Goal: Task Accomplishment & Management: Manage account settings

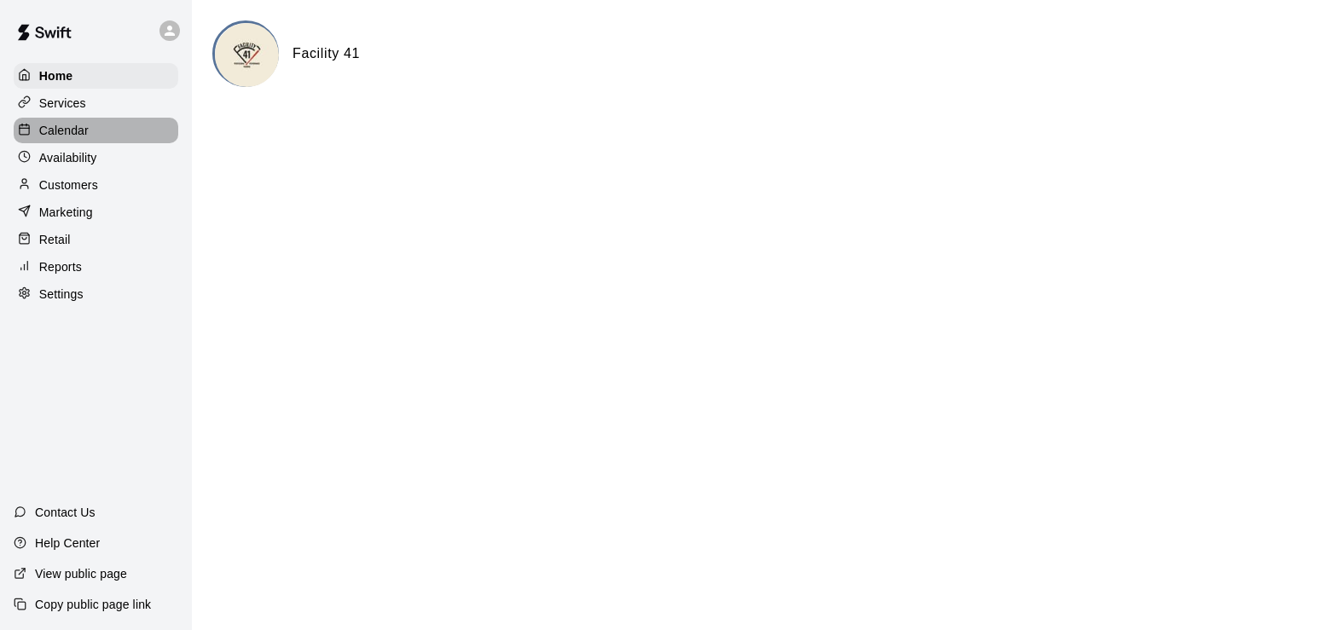
click at [55, 135] on p "Calendar" at bounding box center [63, 130] width 49 height 17
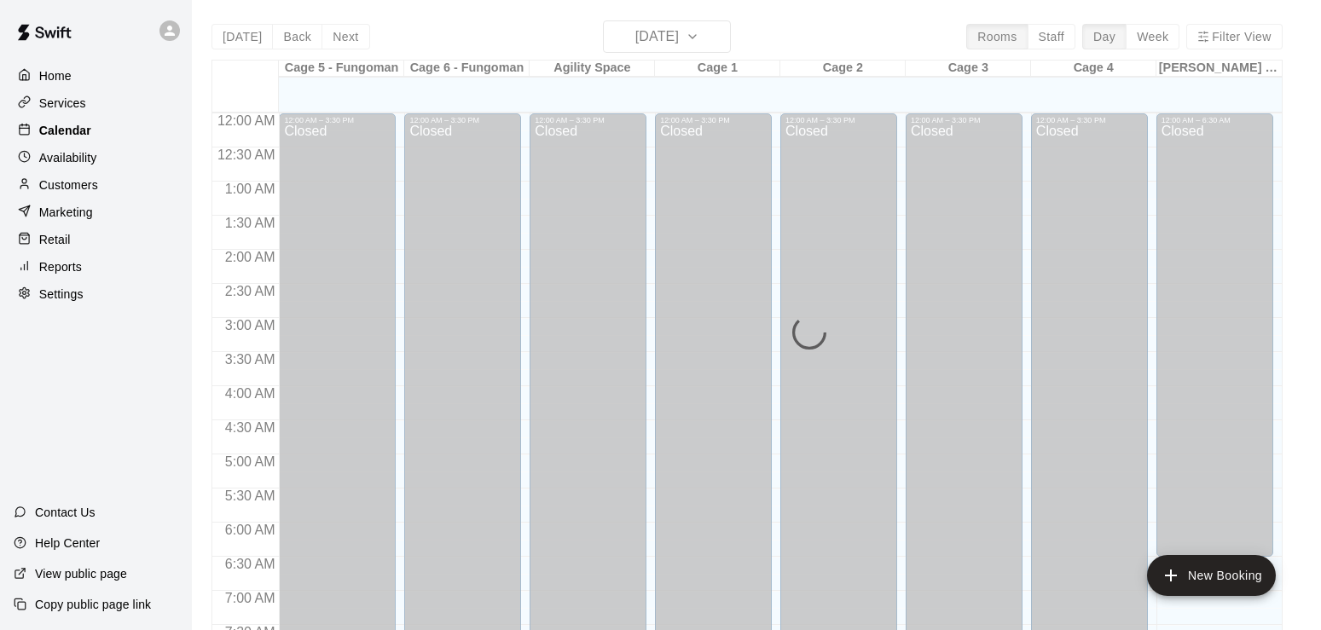
scroll to position [1050, 0]
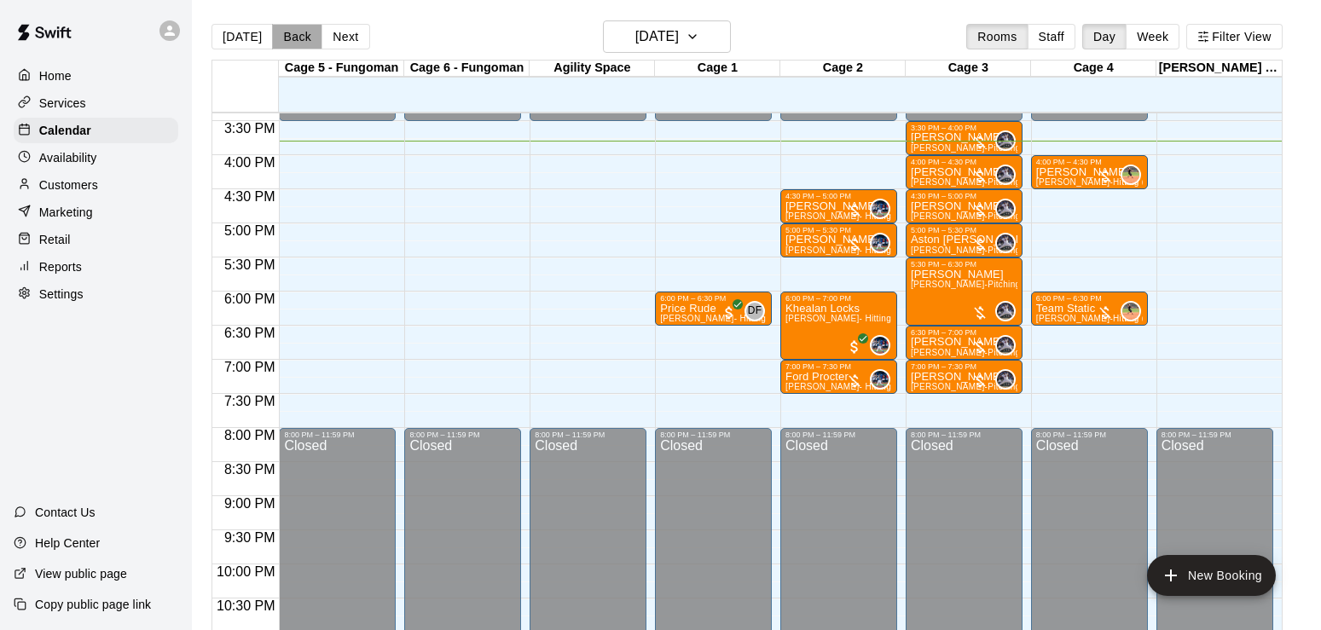
click at [286, 49] on button "Back" at bounding box center [297, 37] width 50 height 26
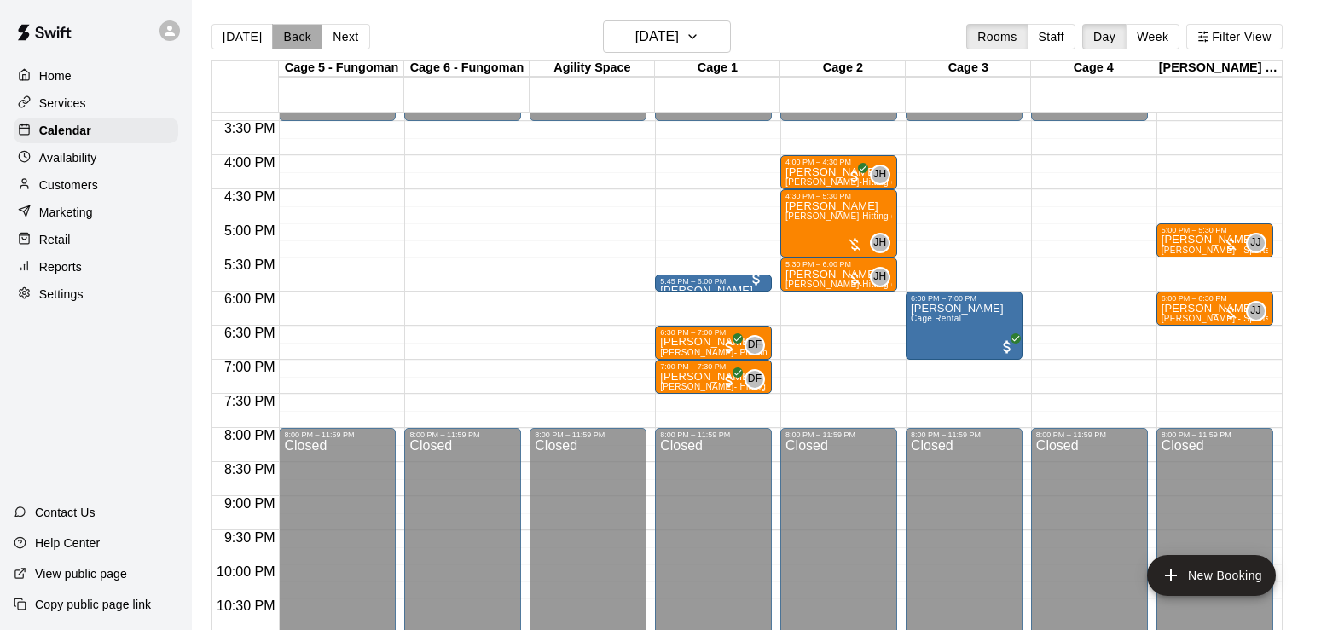
click at [286, 49] on button "Back" at bounding box center [297, 37] width 50 height 26
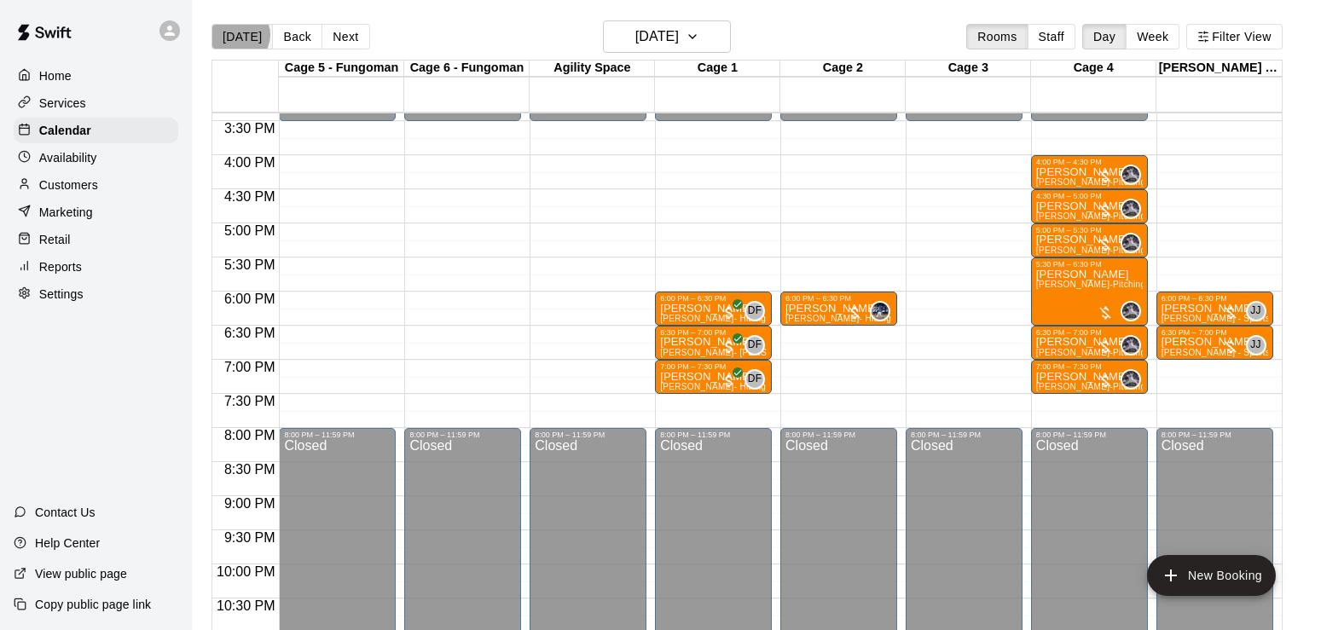
click at [238, 34] on button "[DATE]" at bounding box center [241, 37] width 61 height 26
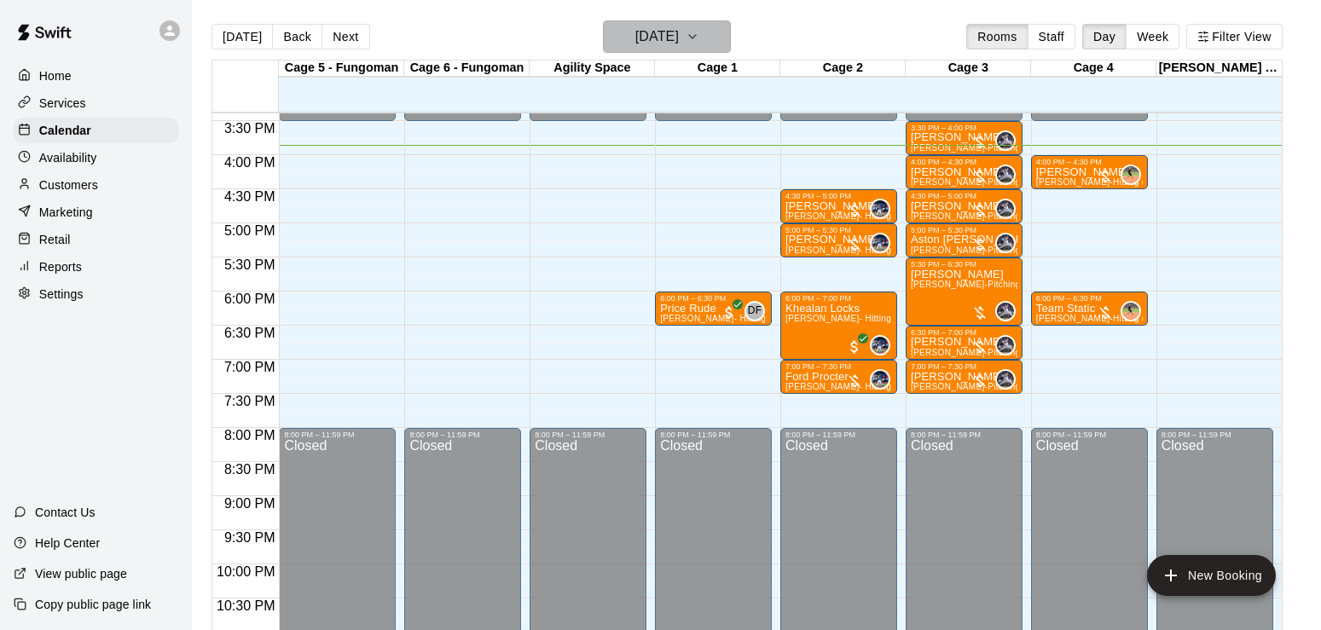
click at [699, 34] on icon "button" at bounding box center [693, 36] width 14 height 20
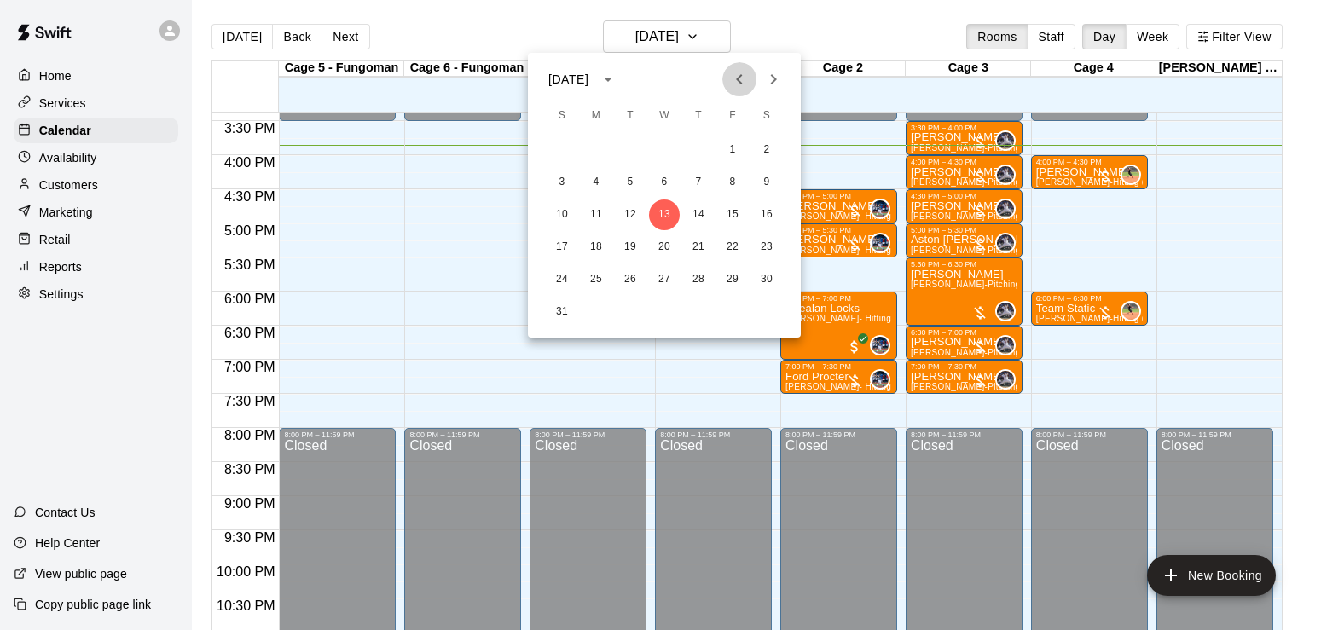
click at [746, 78] on icon "Previous month" at bounding box center [739, 79] width 20 height 20
click at [664, 277] on button "30" at bounding box center [664, 279] width 31 height 31
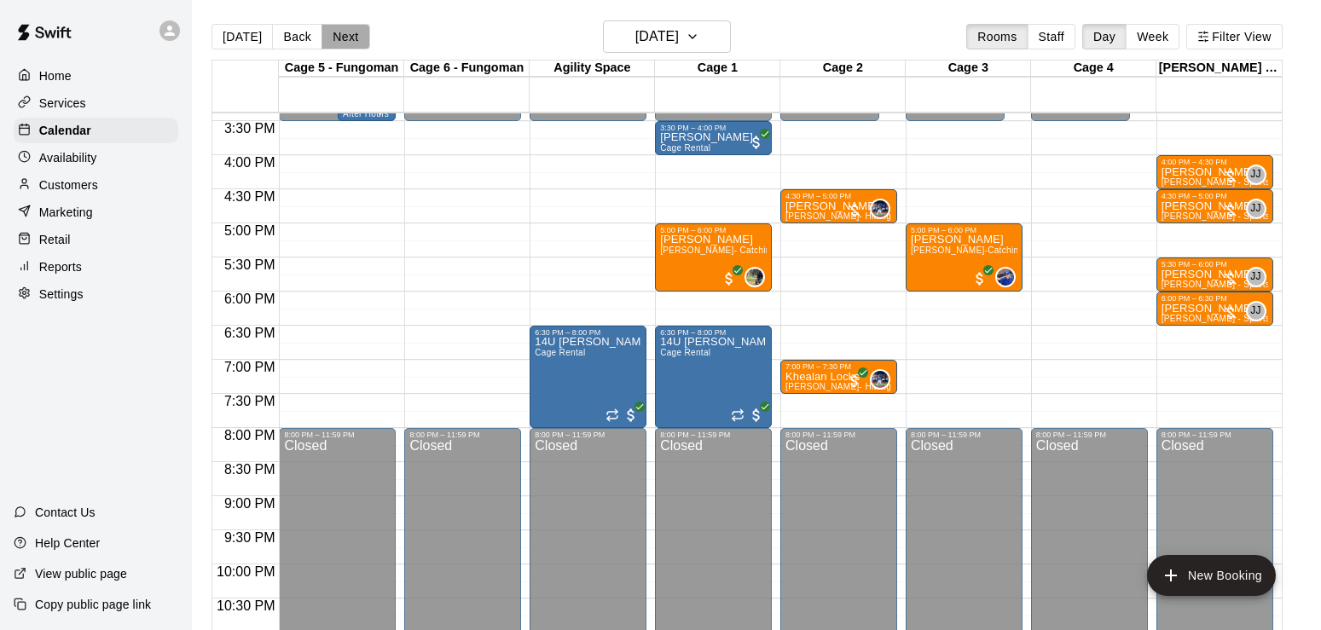
click at [347, 31] on button "Next" at bounding box center [345, 37] width 48 height 26
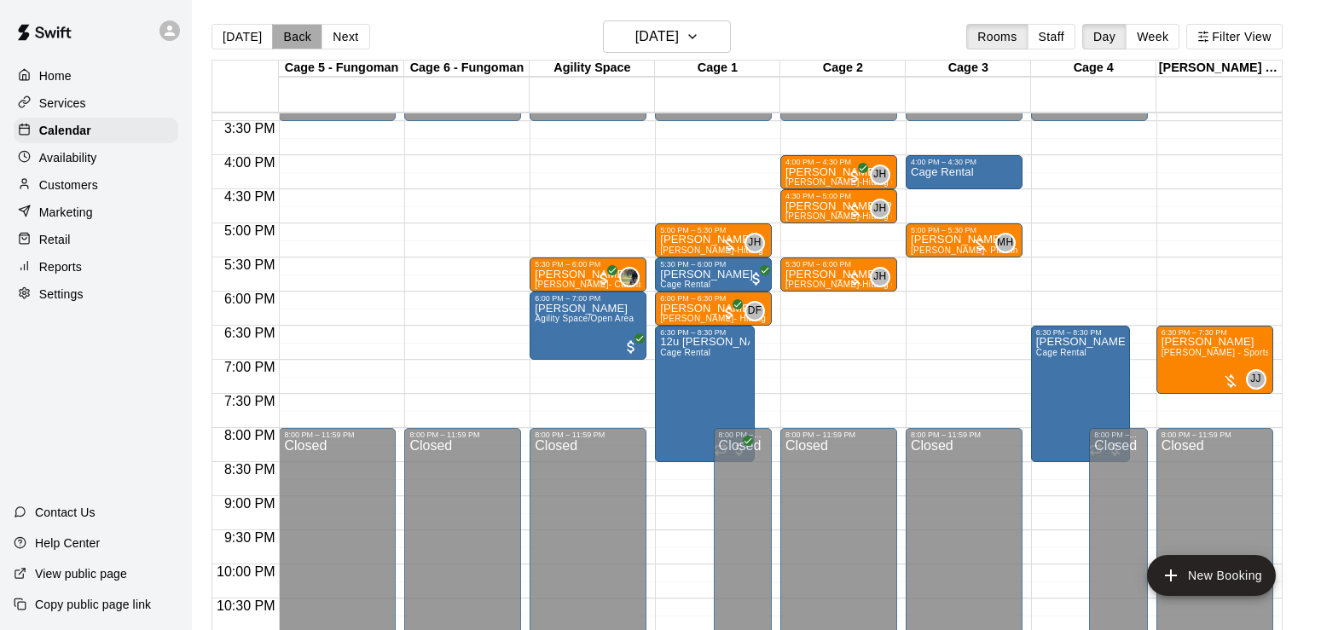
click at [298, 35] on button "Back" at bounding box center [297, 37] width 50 height 26
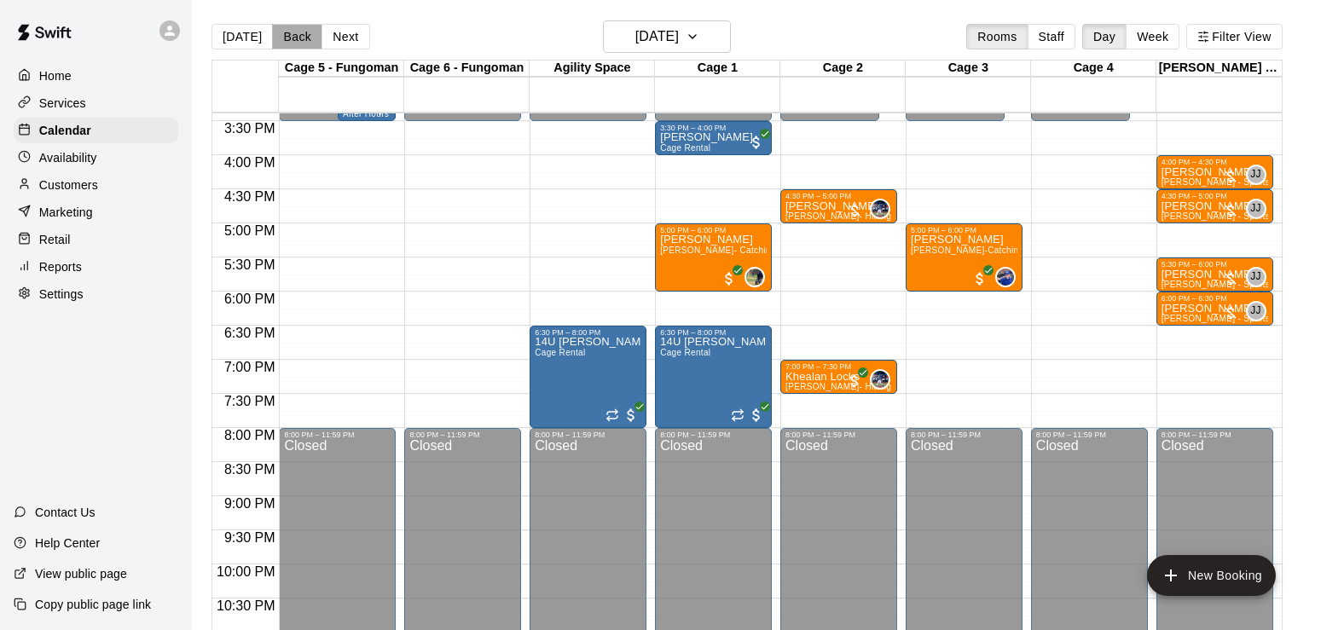
click at [298, 35] on button "Back" at bounding box center [297, 37] width 50 height 26
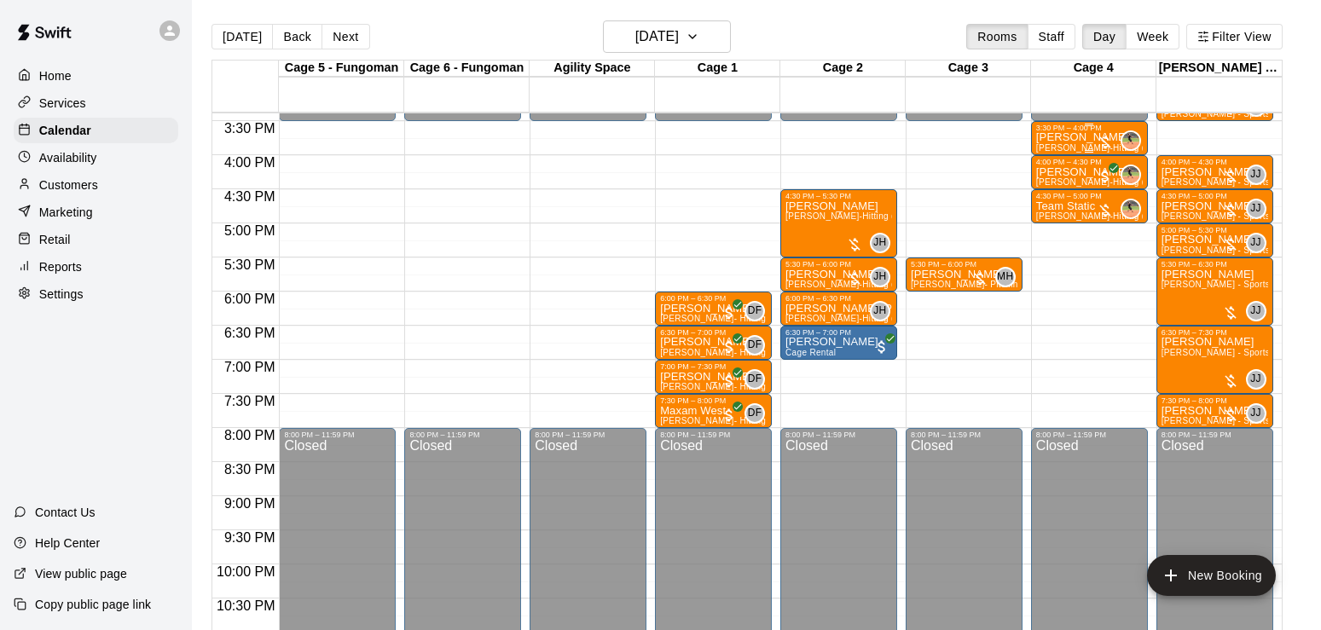
click at [1053, 137] on p "[PERSON_NAME]" at bounding box center [1089, 137] width 107 height 0
click at [1053, 238] on icon "delete" at bounding box center [1053, 239] width 12 height 15
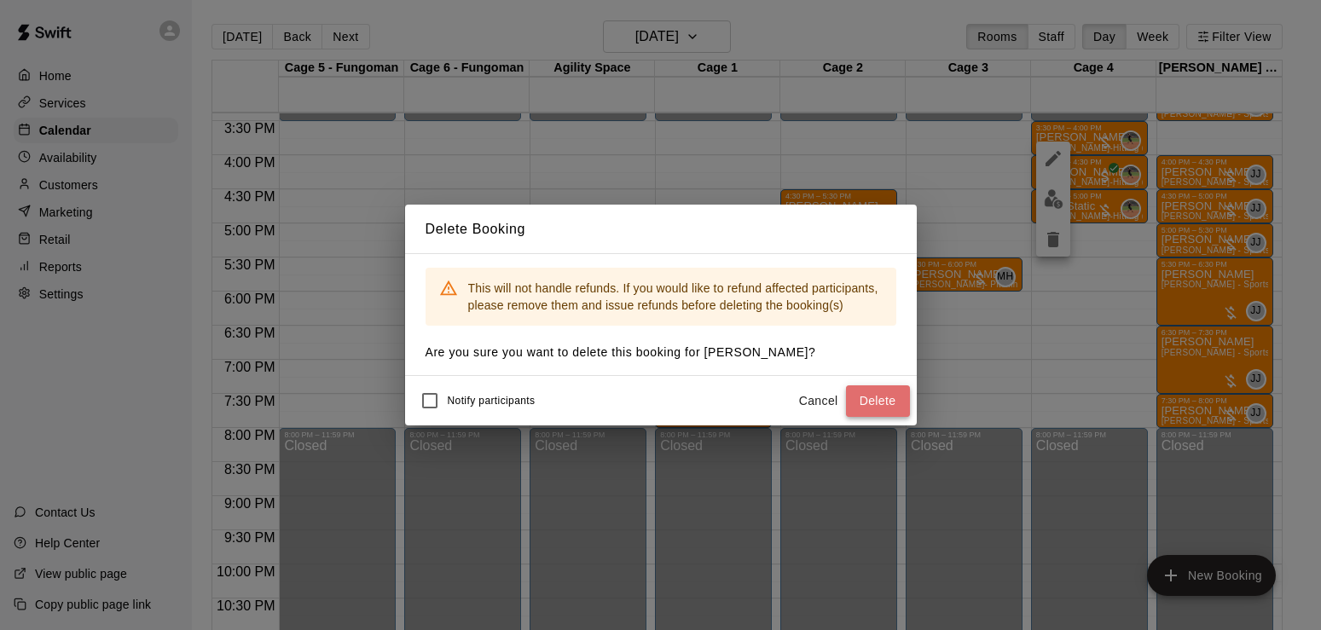
click at [862, 401] on button "Delete" at bounding box center [878, 401] width 64 height 32
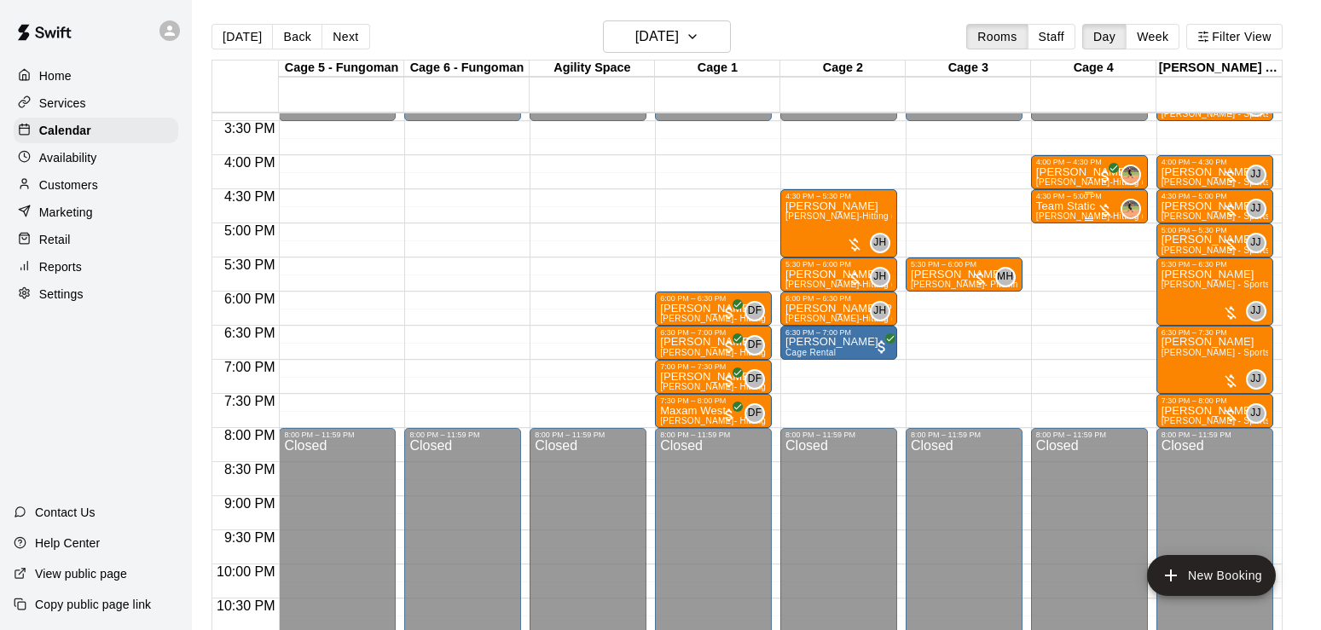
click at [1079, 172] on p "[PERSON_NAME]" at bounding box center [1089, 172] width 107 height 0
click at [1053, 275] on icon "delete" at bounding box center [1053, 273] width 12 height 15
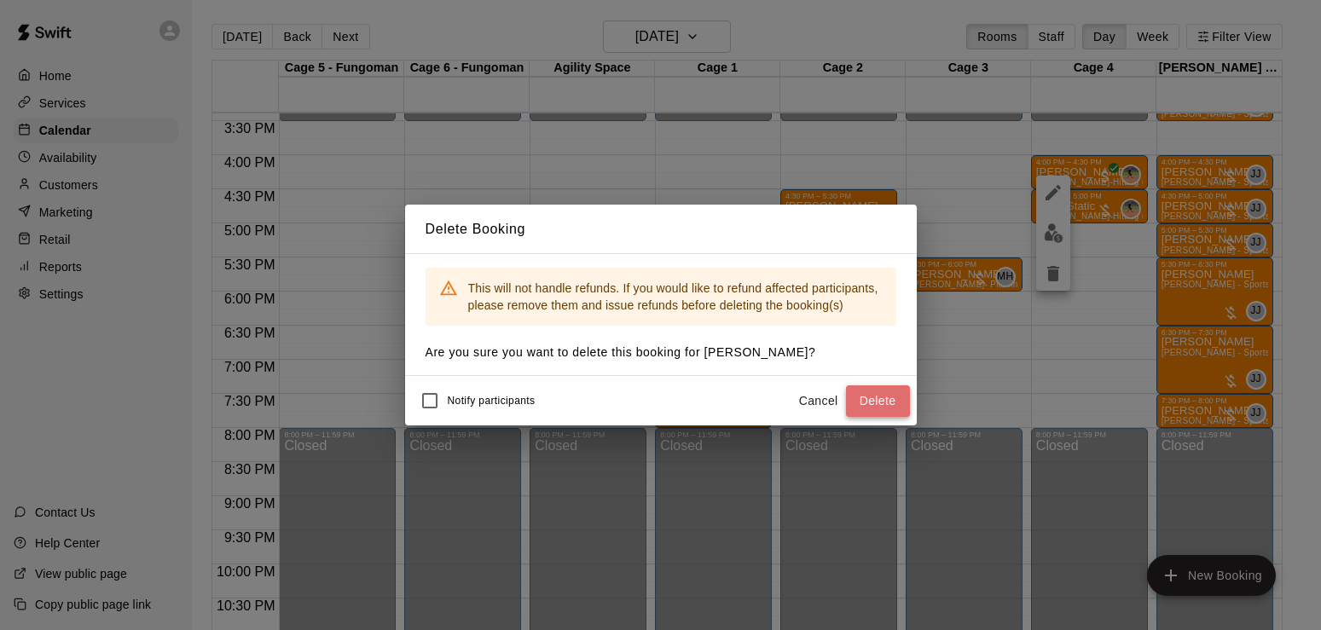
click at [875, 391] on button "Delete" at bounding box center [878, 401] width 64 height 32
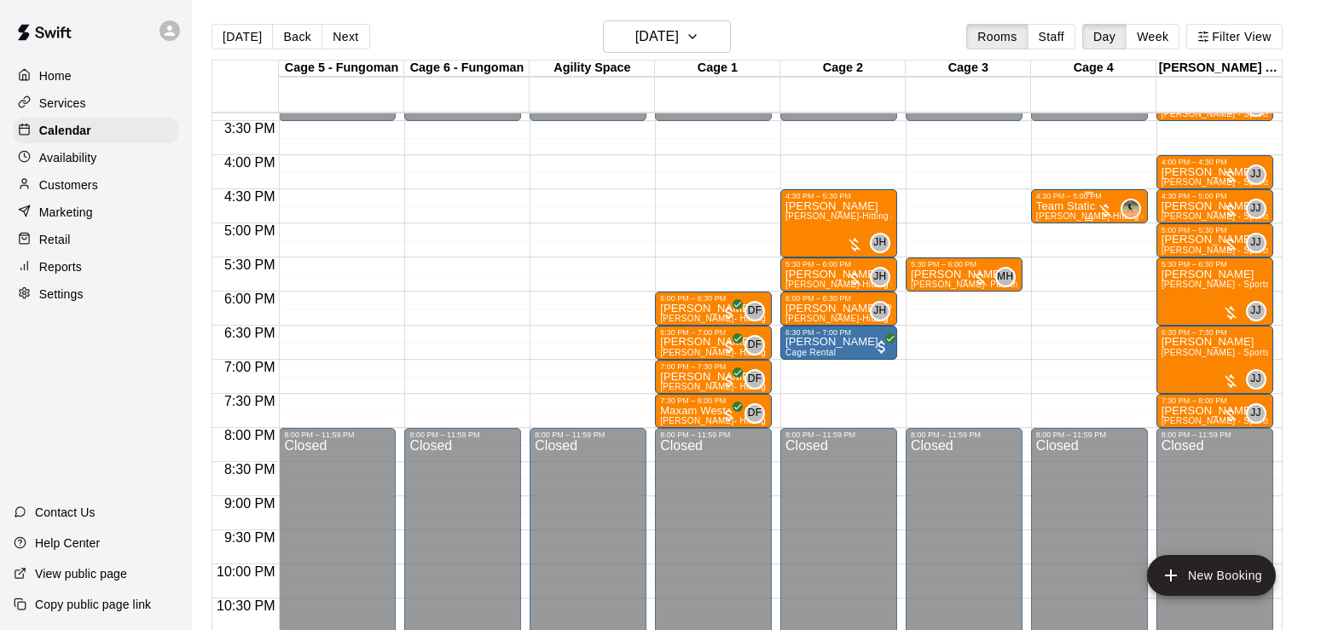
click at [1073, 206] on p "Team Static" at bounding box center [1089, 206] width 107 height 0
click at [1056, 306] on icon "delete" at bounding box center [1053, 307] width 12 height 15
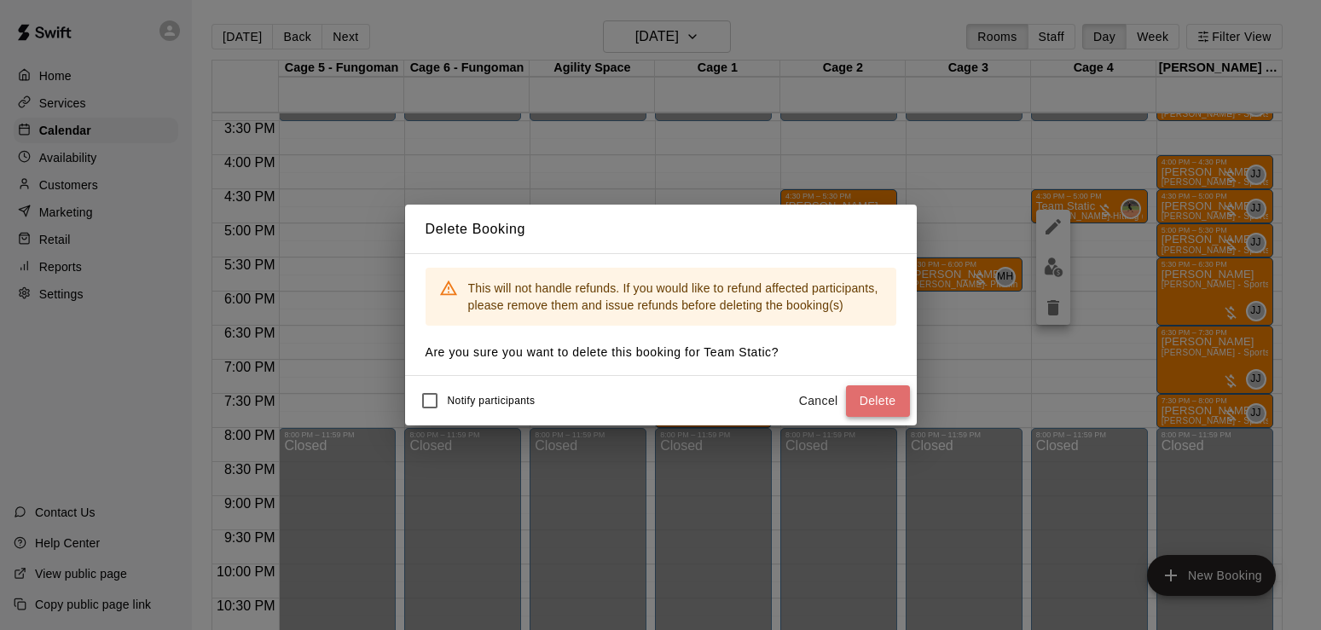
click at [885, 396] on button "Delete" at bounding box center [878, 401] width 64 height 32
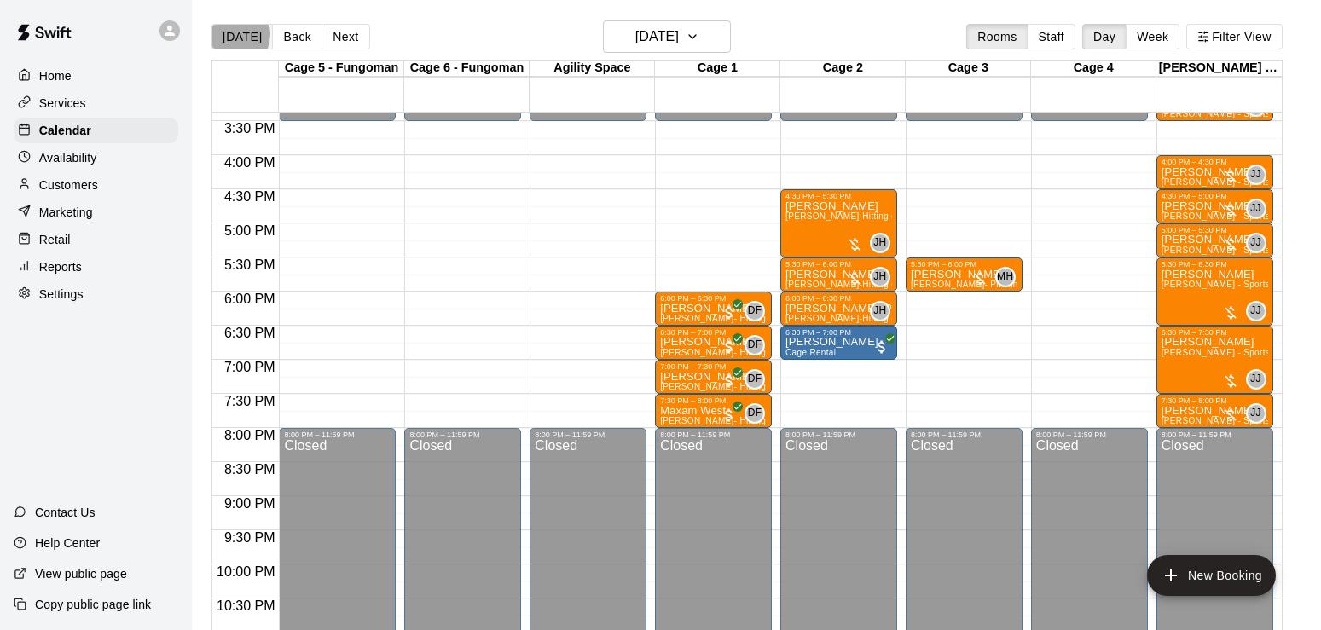
click at [230, 33] on button "[DATE]" at bounding box center [241, 37] width 61 height 26
